Goal: Transaction & Acquisition: Obtain resource

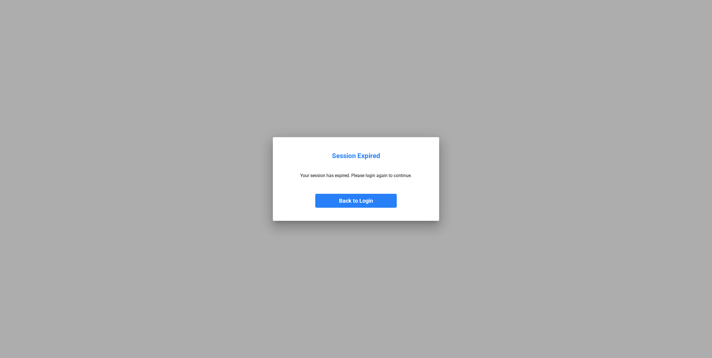
click at [324, 201] on button "Back to Login" at bounding box center [355, 201] width 81 height 14
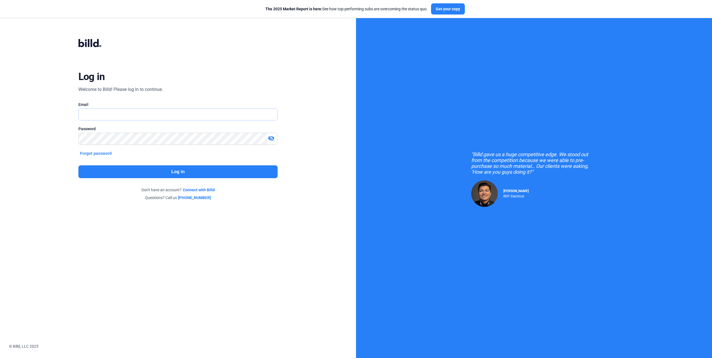
type input "[EMAIL_ADDRESS][DOMAIN_NAME]"
click at [138, 169] on button "Log in" at bounding box center [178, 171] width 200 height 13
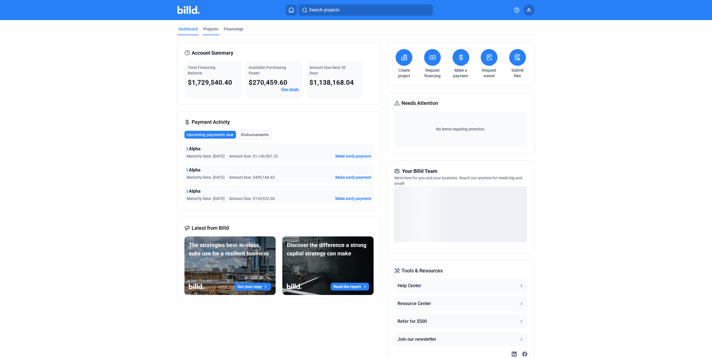
click at [211, 32] on div "Projects" at bounding box center [210, 30] width 17 height 9
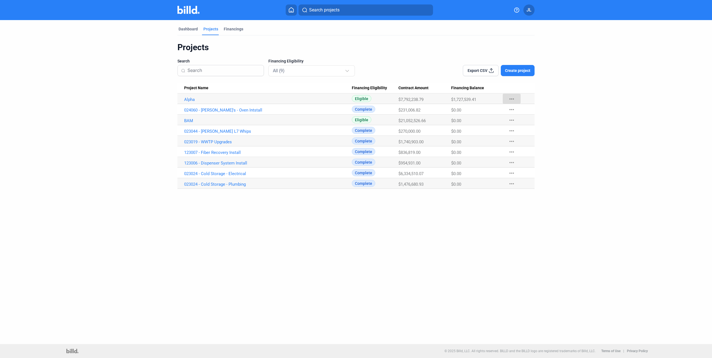
click at [509, 97] on mat-icon "more_horiz" at bounding box center [511, 99] width 7 height 7
click at [516, 113] on button "+ Material Financing" at bounding box center [542, 110] width 78 height 13
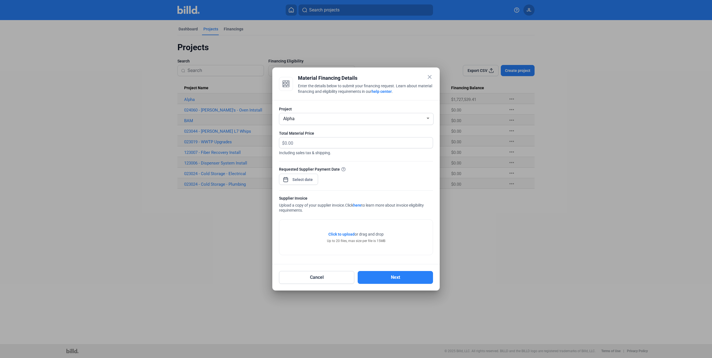
click at [425, 78] on div "Material Financing Details" at bounding box center [365, 78] width 135 height 8
click at [429, 76] on mat-icon "close" at bounding box center [429, 77] width 7 height 7
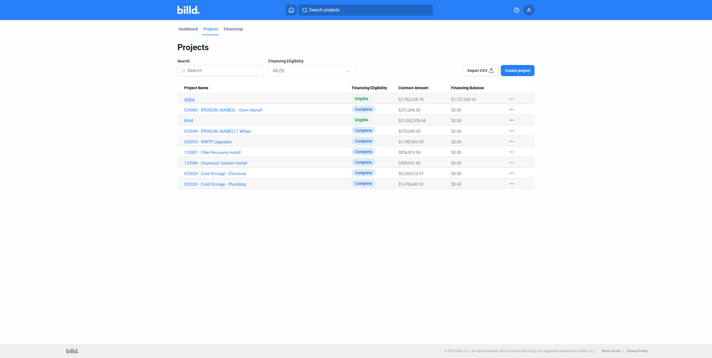
click at [188, 99] on link "Alpha" at bounding box center [268, 99] width 168 height 5
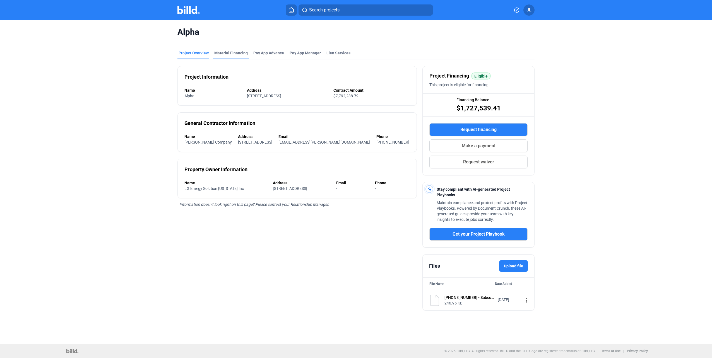
click at [227, 54] on div "Material Financing" at bounding box center [230, 53] width 33 height 6
